Goal: Transaction & Acquisition: Book appointment/travel/reservation

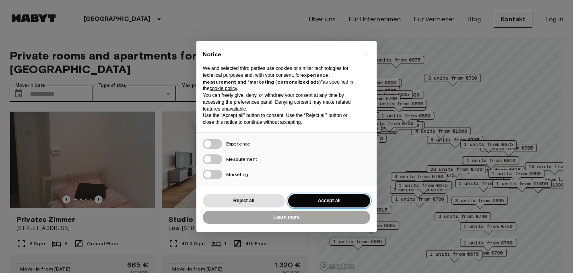
click at [341, 195] on button "Accept all" at bounding box center [329, 200] width 82 height 13
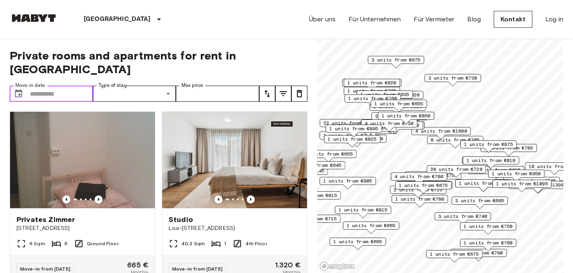
click at [76, 86] on input "Move-in date" at bounding box center [61, 94] width 63 height 16
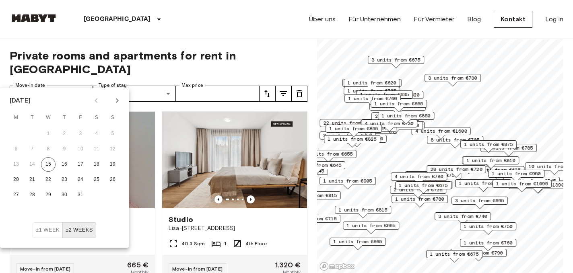
click at [118, 101] on icon "Next month" at bounding box center [117, 100] width 3 height 5
click at [101, 133] on button "1" at bounding box center [96, 134] width 14 height 14
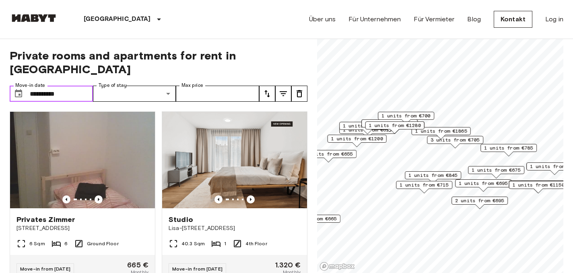
type input "**********"
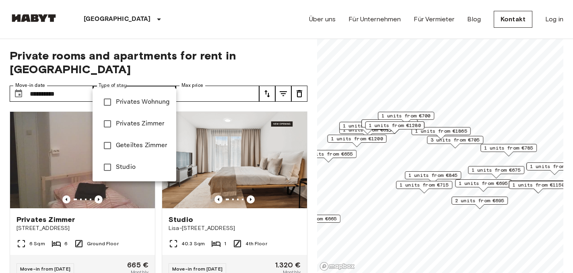
click at [213, 72] on div at bounding box center [286, 136] width 573 height 273
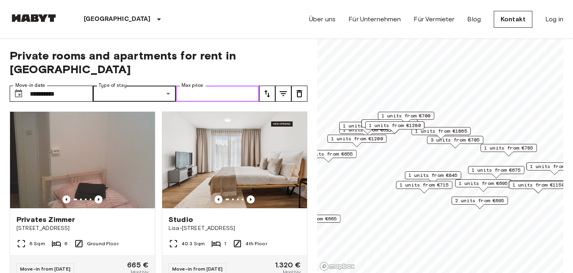
click at [213, 86] on input "Max price" at bounding box center [217, 94] width 83 height 16
click at [259, 56] on span "Private rooms and apartments for rent in [GEOGRAPHIC_DATA]" at bounding box center [159, 62] width 298 height 27
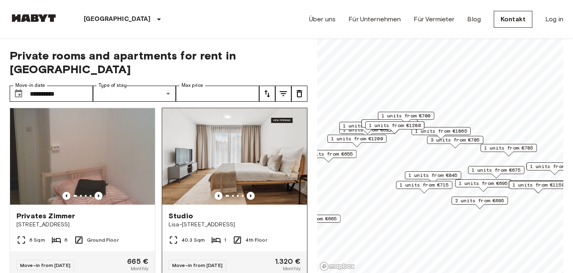
scroll to position [4, 0]
click at [250, 191] on icon "Previous image" at bounding box center [251, 195] width 8 height 8
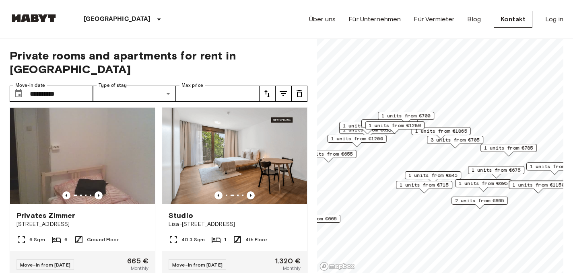
click at [408, 173] on span "1 units from €845" at bounding box center [432, 175] width 49 height 7
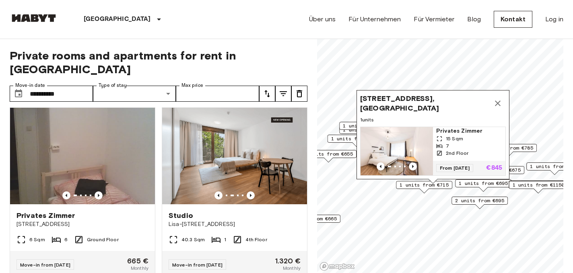
click at [411, 183] on div "[STREET_ADDRESS], [GEOGRAPHIC_DATA] 1 units Privates [PERSON_NAME] 15 Sqm 7 2nd…" at bounding box center [432, 137] width 153 height 94
click at [468, 201] on span "2 units from €695" at bounding box center [479, 200] width 49 height 7
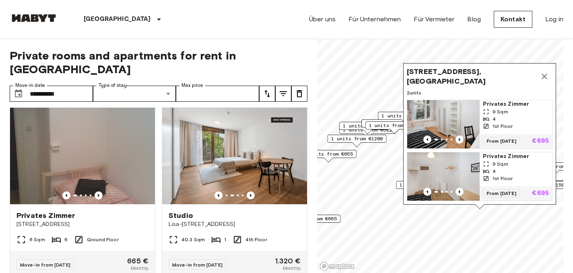
click at [544, 75] on icon "Map marker" at bounding box center [544, 77] width 10 height 10
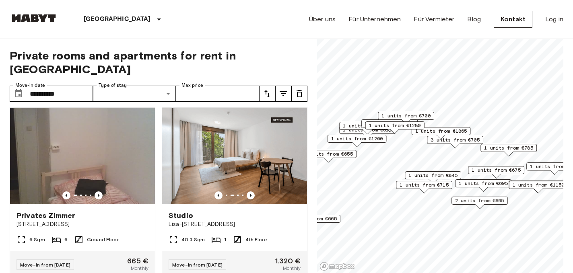
click at [444, 128] on span "1 units from €1865" at bounding box center [441, 130] width 52 height 7
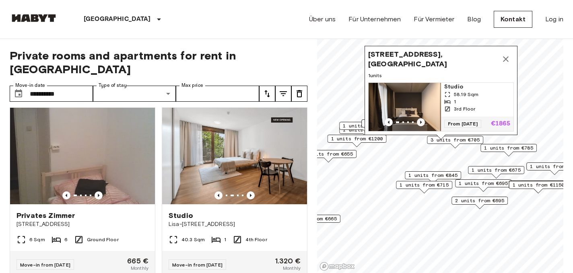
click at [421, 119] on icon "Previous image" at bounding box center [421, 122] width 8 height 8
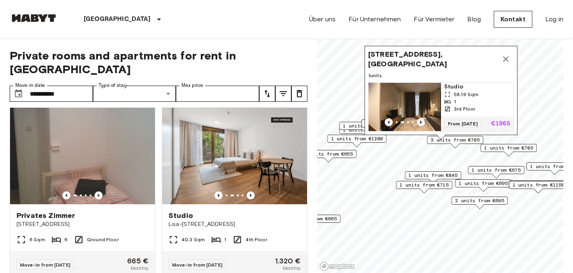
click at [421, 119] on icon "Previous image" at bounding box center [421, 122] width 8 height 8
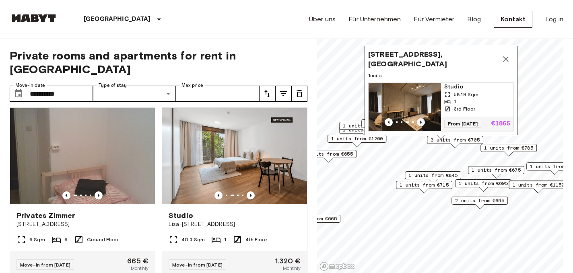
click at [421, 119] on icon "Previous image" at bounding box center [421, 122] width 8 height 8
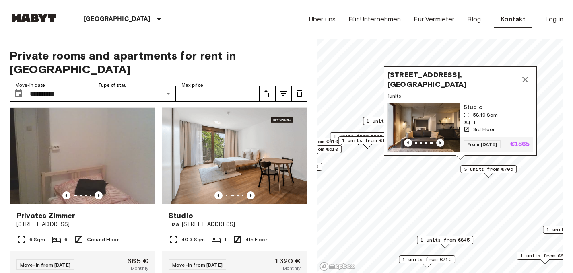
click at [439, 141] on icon "Previous image" at bounding box center [440, 143] width 8 height 8
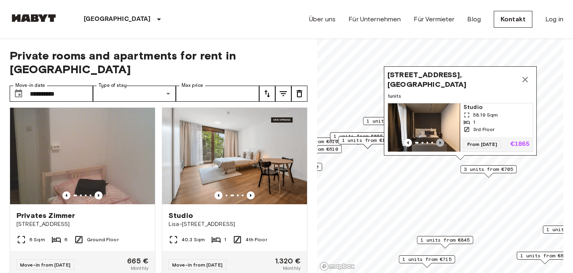
click at [439, 140] on icon "Previous image" at bounding box center [440, 143] width 8 height 8
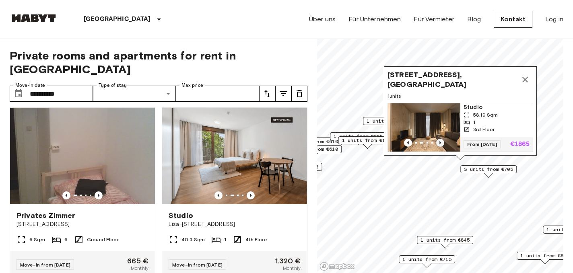
click at [439, 140] on icon "Previous image" at bounding box center [440, 143] width 8 height 8
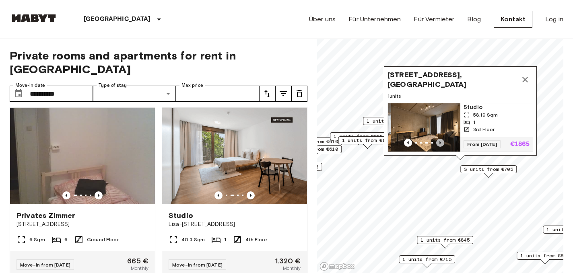
click at [439, 140] on icon "Previous image" at bounding box center [440, 143] width 8 height 8
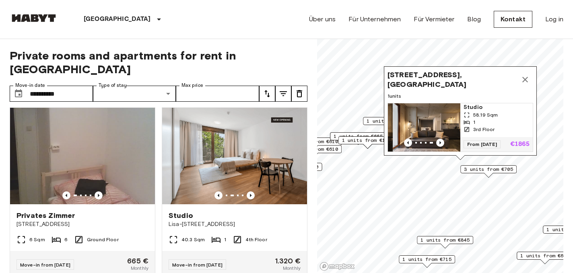
click at [475, 124] on div "1" at bounding box center [496, 122] width 66 height 7
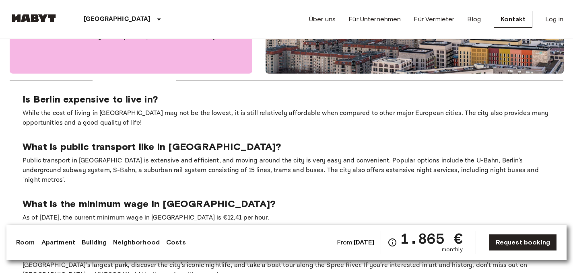
scroll to position [1316, 0]
click at [304, 141] on p "What is public transport like in [GEOGRAPHIC_DATA]?" at bounding box center [287, 147] width 528 height 12
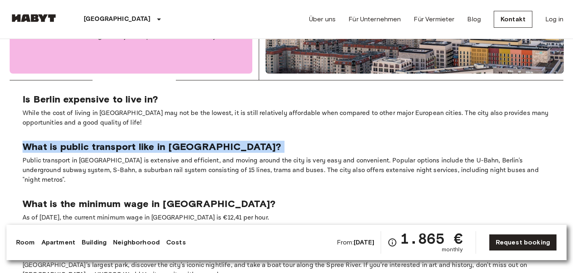
click at [304, 141] on p "What is public transport like in [GEOGRAPHIC_DATA]?" at bounding box center [287, 147] width 528 height 12
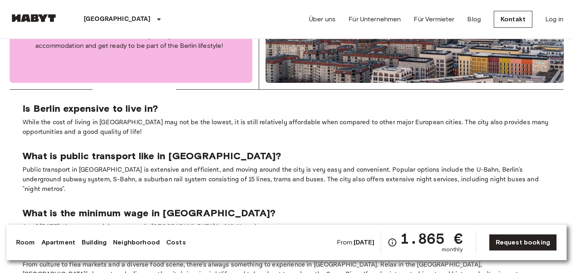
scroll to position [1306, 0]
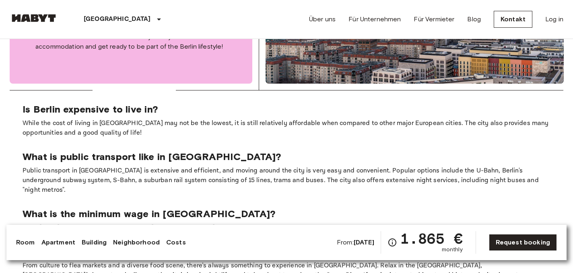
click at [304, 126] on section "Is Berlin expensive to live in? While the cost of living in Berlin may not be t…" at bounding box center [286, 220] width 553 height 260
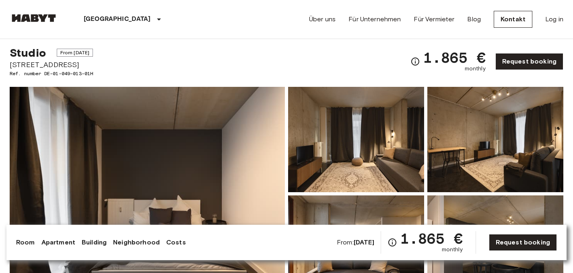
scroll to position [19, 0]
